Goal: Information Seeking & Learning: Understand process/instructions

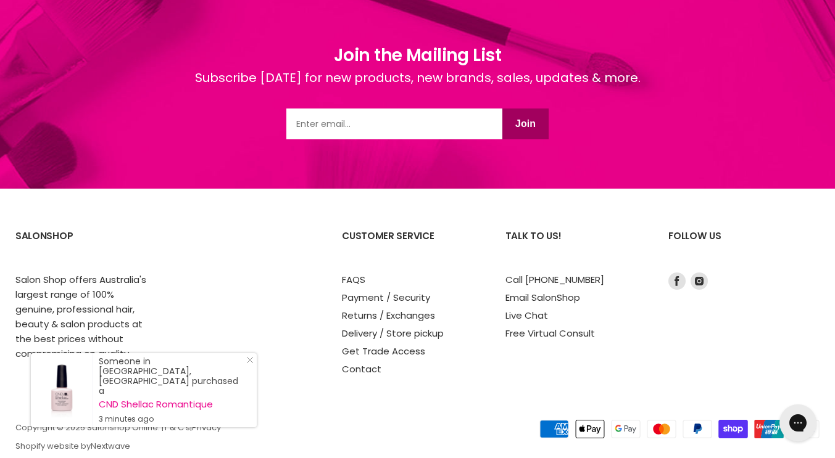
scroll to position [1960, 0]
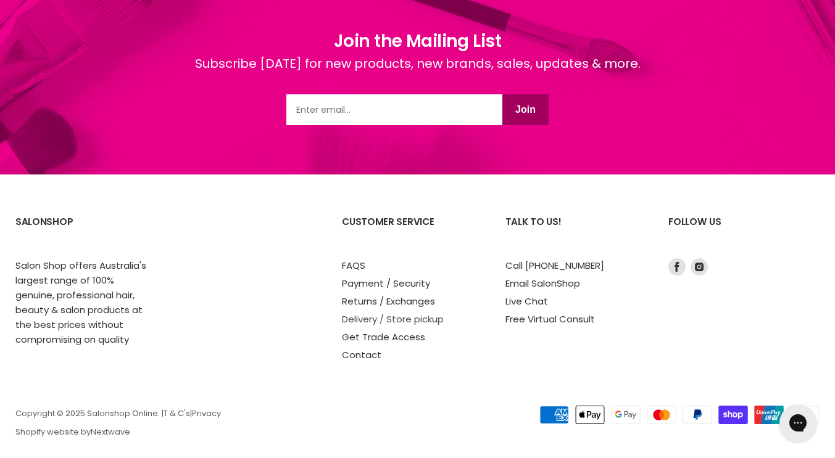
click at [387, 313] on link "Delivery / Store pickup" at bounding box center [393, 319] width 102 height 13
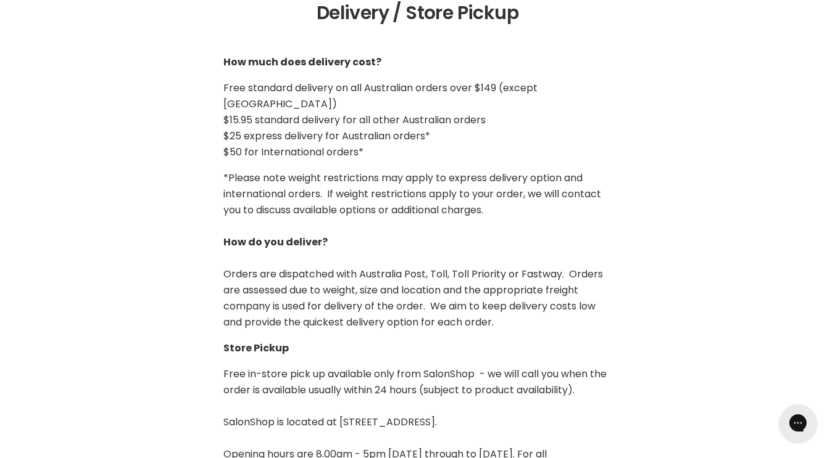
scroll to position [308, 0]
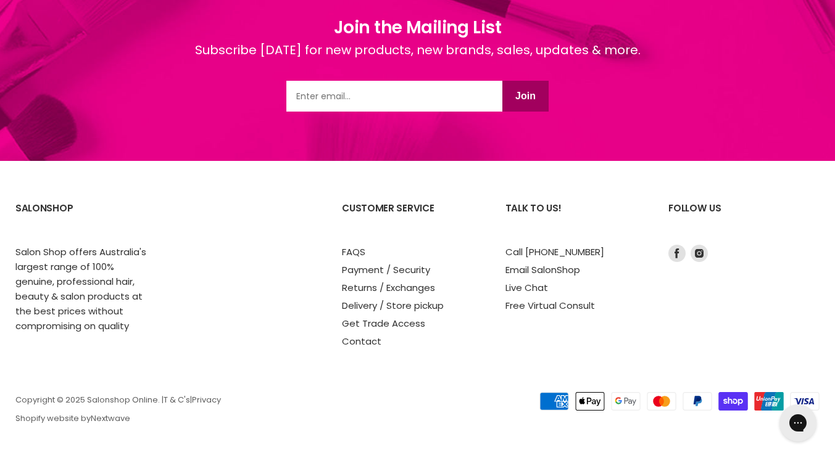
scroll to position [1960, 0]
